Goal: Use online tool/utility: Utilize a website feature to perform a specific function

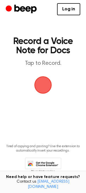
click at [41, 84] on span "button" at bounding box center [43, 85] width 16 height 16
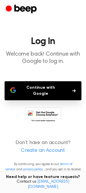
click at [52, 87] on button "Continue with Google" at bounding box center [43, 90] width 77 height 19
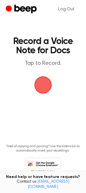
click at [40, 81] on span "button" at bounding box center [43, 85] width 16 height 16
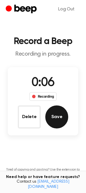
click at [50, 116] on button "Save" at bounding box center [56, 116] width 23 height 23
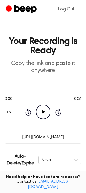
click at [37, 138] on input "[URL][DOMAIN_NAME]" at bounding box center [43, 137] width 77 height 14
click at [54, 164] on div "Auto-Delete/Expire Never | Download" at bounding box center [43, 159] width 77 height 23
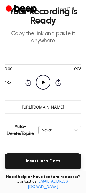
click at [54, 134] on div "Never" at bounding box center [60, 130] width 43 height 8
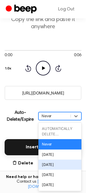
scroll to position [44, 0]
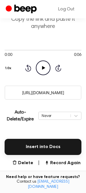
click at [38, 92] on input "[URL][DOMAIN_NAME]" at bounding box center [43, 92] width 77 height 14
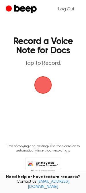
click at [42, 81] on span "button" at bounding box center [43, 85] width 19 height 19
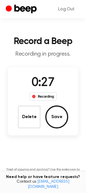
scroll to position [38, 0]
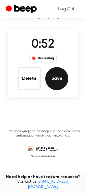
click at [60, 80] on button "Save" at bounding box center [56, 78] width 23 height 23
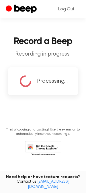
scroll to position [0, 0]
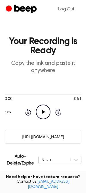
click at [42, 135] on input "https://beep.audio/u5h1nvl" at bounding box center [43, 137] width 77 height 14
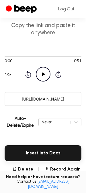
scroll to position [113, 0]
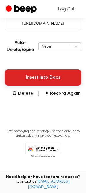
click at [35, 81] on button "Insert into Docs" at bounding box center [43, 77] width 77 height 16
